Goal: Task Accomplishment & Management: Manage account settings

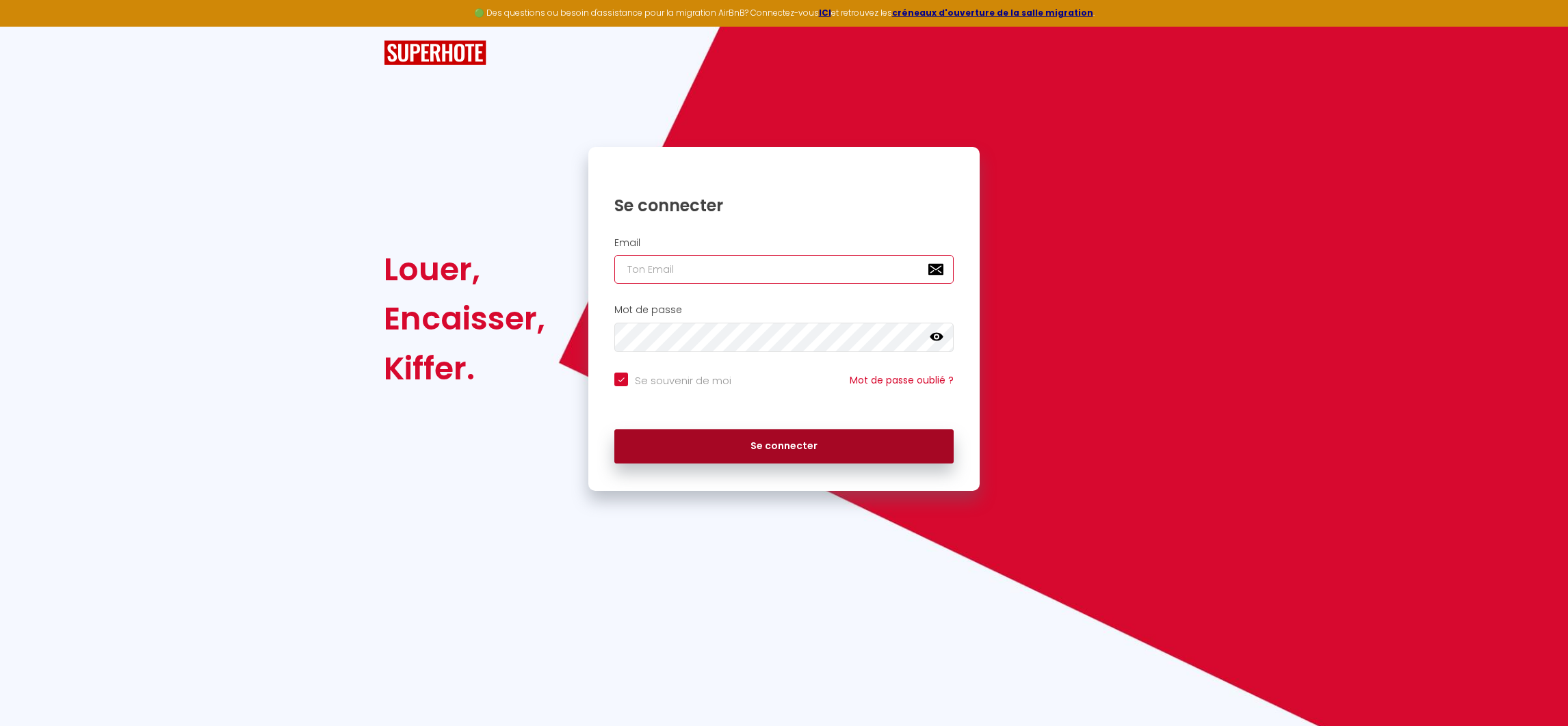
type input "[EMAIL_ADDRESS][DOMAIN_NAME]"
click at [790, 454] on button "Se connecter" at bounding box center [784, 446] width 339 height 34
checkbox input "true"
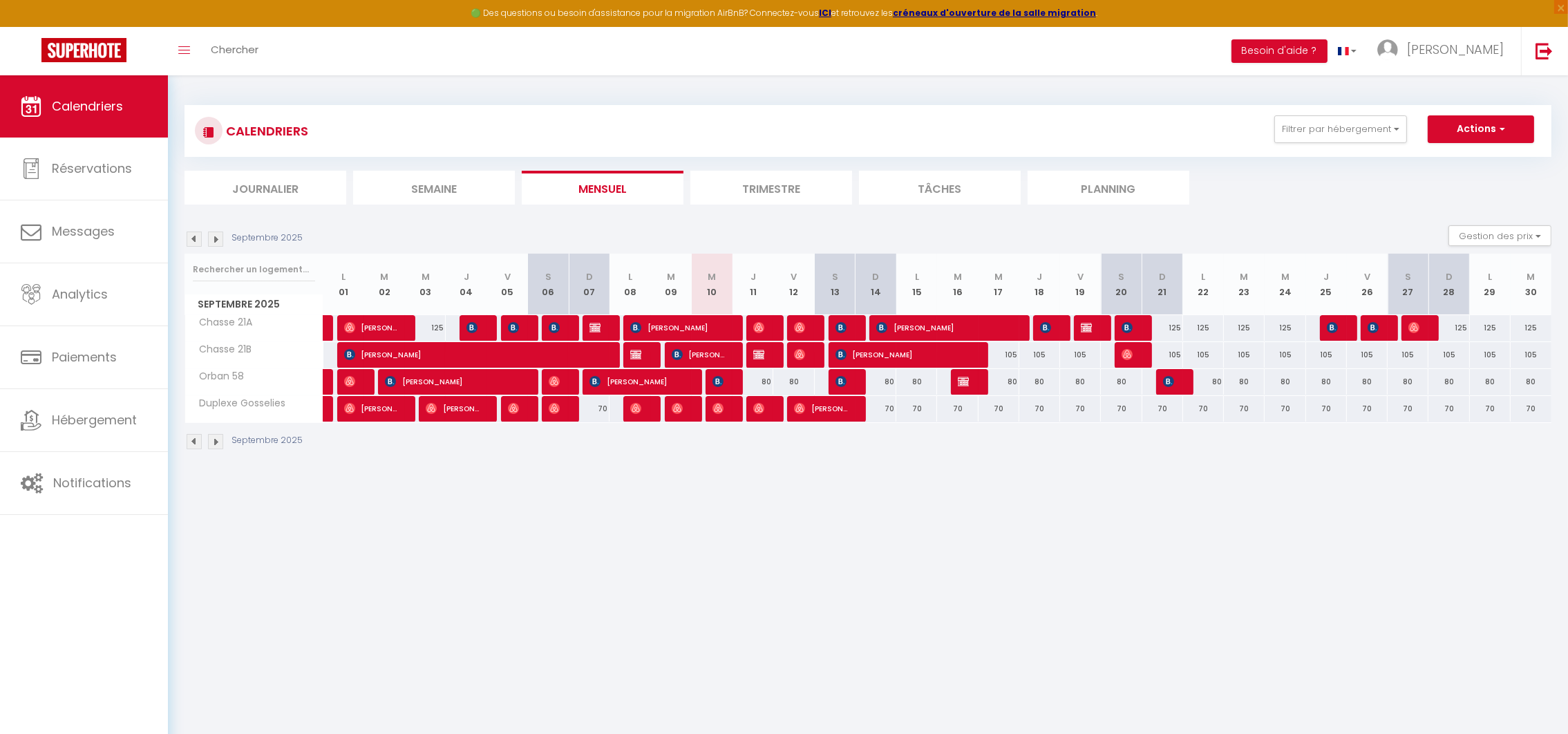
click at [765, 377] on div "80" at bounding box center [752, 382] width 40 height 25
type input "80"
type input "Jeu 11 Septembre 2025"
type input "Ven 12 Septembre 2025"
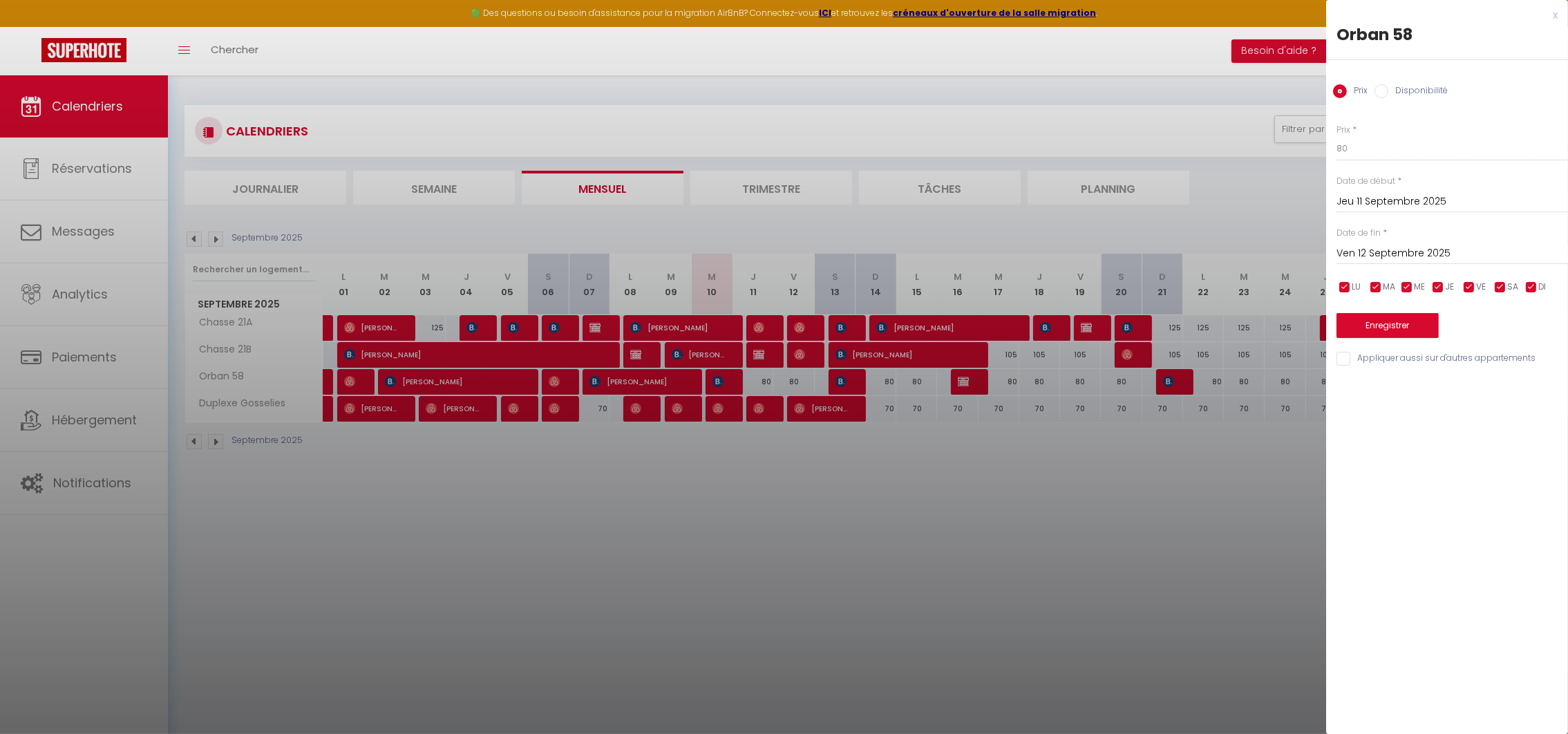
click at [955, 226] on div at bounding box center [784, 367] width 1568 height 734
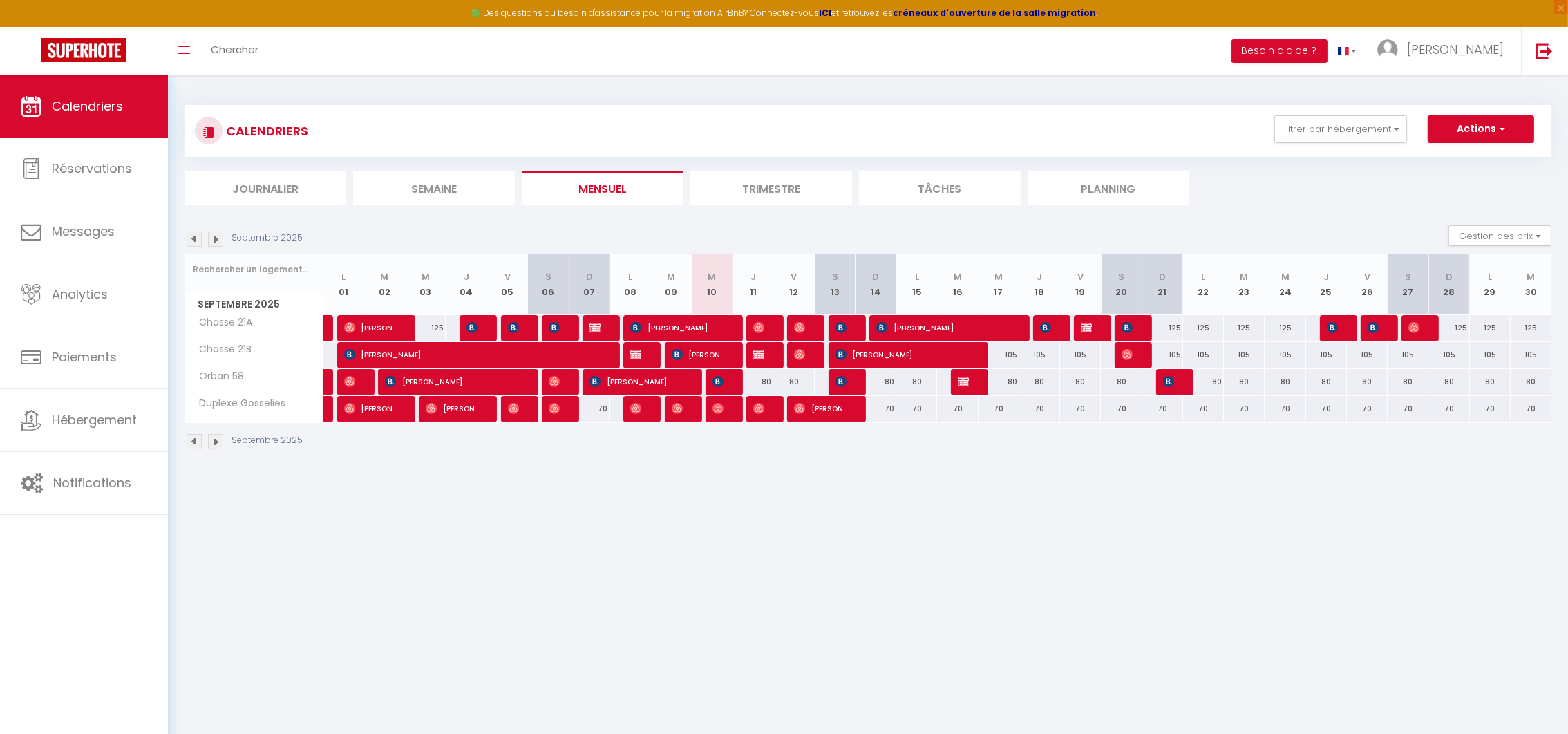
click at [230, 322] on span "Chasse 21A" at bounding box center [221, 323] width 69 height 15
click at [73, 487] on span "Notifications" at bounding box center [92, 482] width 78 height 17
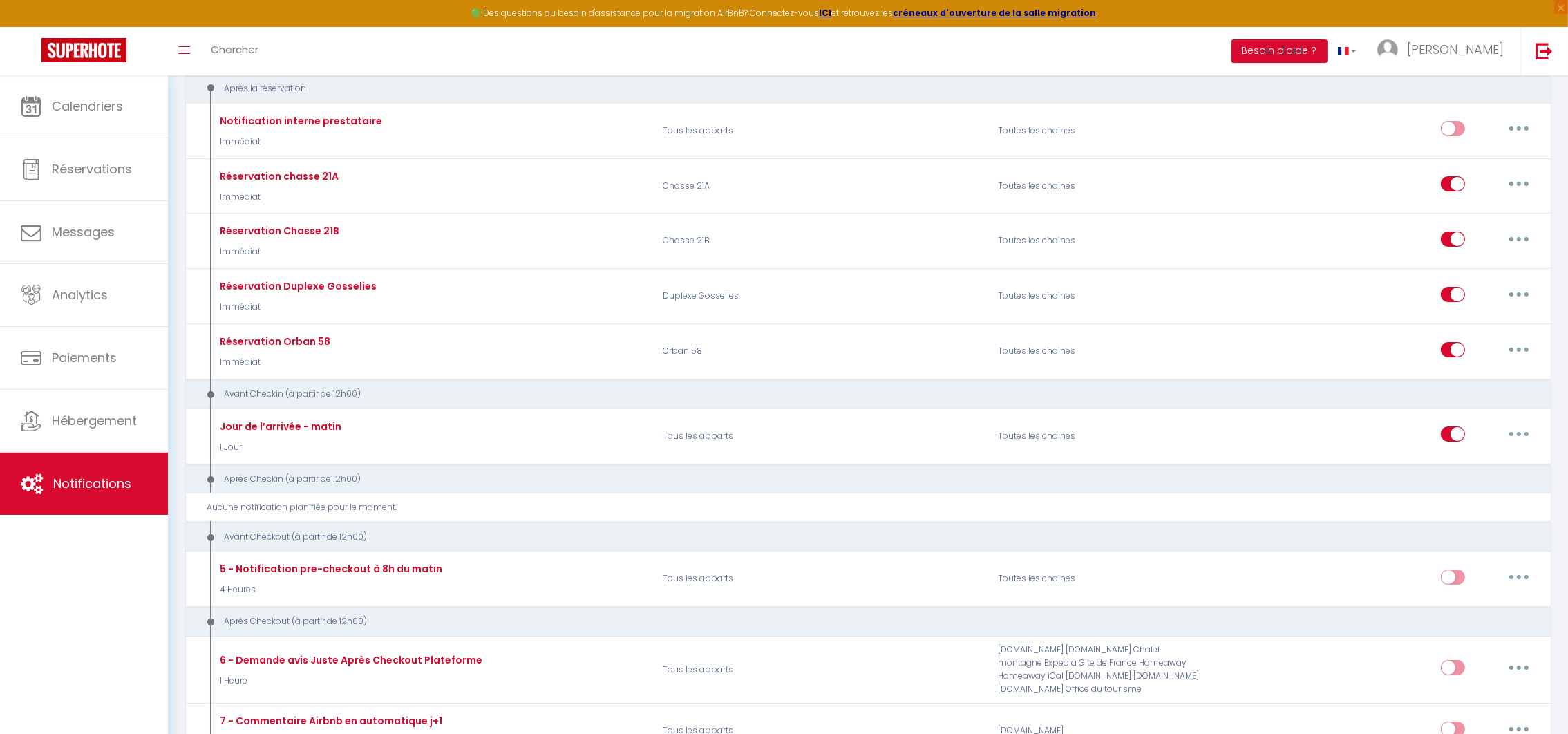
scroll to position [172, 0]
